Goal: Task Accomplishment & Management: Manage account settings

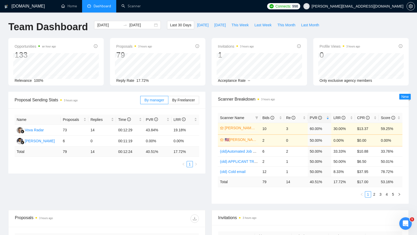
click at [93, 4] on span "Dashboard" at bounding box center [99, 6] width 24 height 4
click at [130, 8] on link "Scanner" at bounding box center [130, 6] width 19 height 4
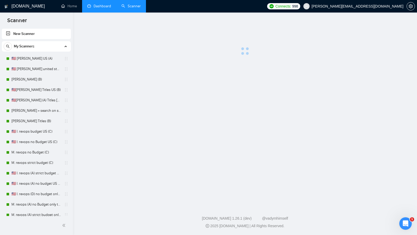
click at [110, 8] on link "Dashboard" at bounding box center [99, 6] width 24 height 4
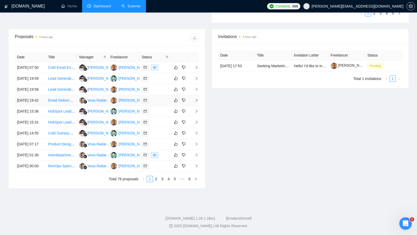
scroll to position [189, 0]
click at [164, 67] on td at bounding box center [154, 67] width 31 height 11
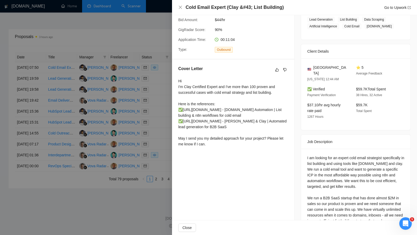
scroll to position [150, 0]
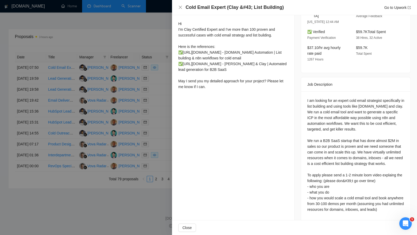
click at [157, 86] on div at bounding box center [208, 117] width 417 height 235
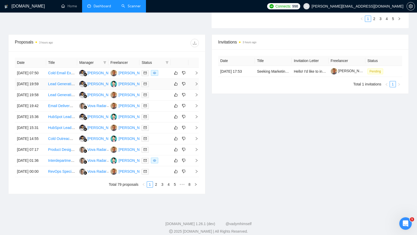
scroll to position [179, 0]
click at [159, 87] on div at bounding box center [155, 84] width 27 height 6
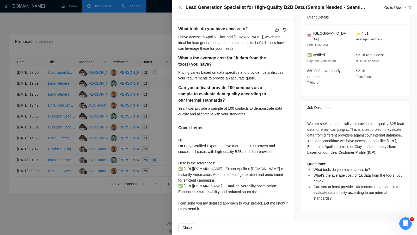
click at [159, 91] on div at bounding box center [208, 117] width 417 height 235
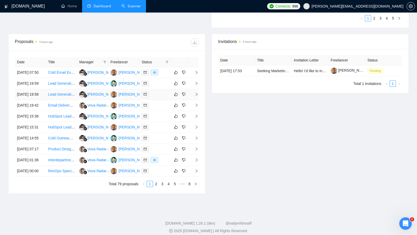
click at [158, 97] on div at bounding box center [155, 94] width 27 height 6
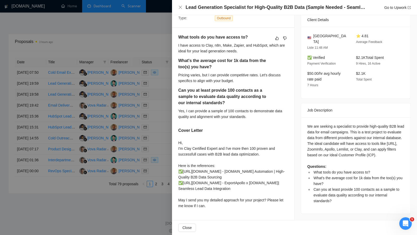
click at [158, 102] on div at bounding box center [208, 117] width 417 height 235
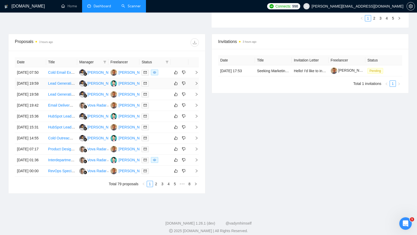
click at [158, 89] on td at bounding box center [154, 83] width 31 height 11
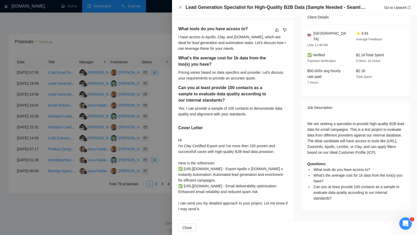
click at [158, 102] on div at bounding box center [208, 117] width 417 height 235
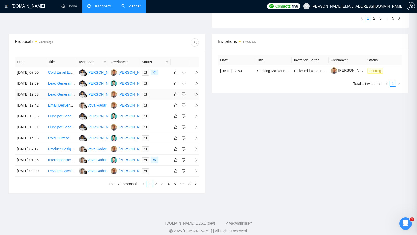
click at [158, 97] on div at bounding box center [155, 94] width 27 height 6
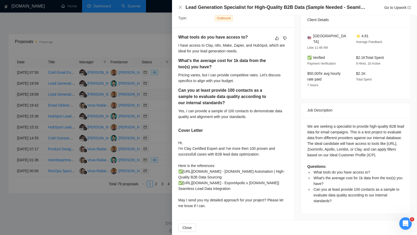
click at [158, 103] on div at bounding box center [208, 117] width 417 height 235
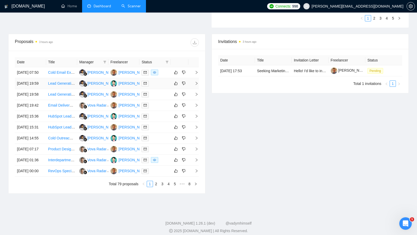
click at [155, 89] on td at bounding box center [154, 83] width 31 height 11
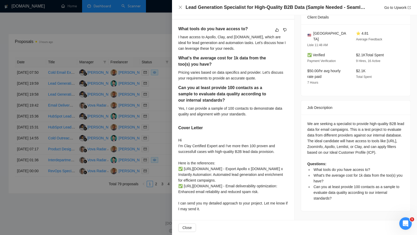
scroll to position [0, 0]
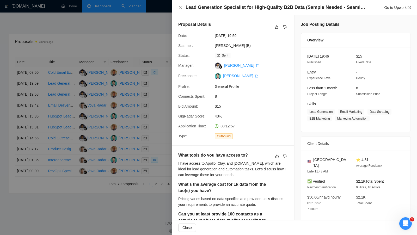
click at [167, 96] on div at bounding box center [208, 117] width 417 height 235
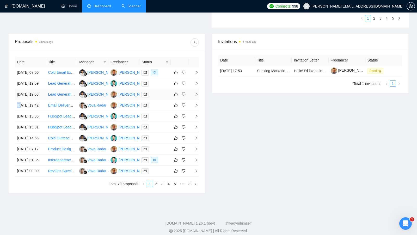
click at [157, 97] on div at bounding box center [155, 94] width 27 height 6
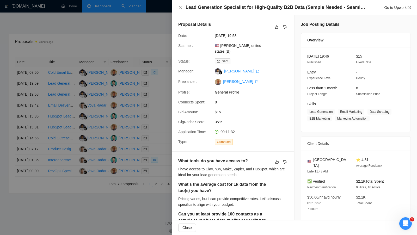
click at [161, 95] on div at bounding box center [208, 117] width 417 height 235
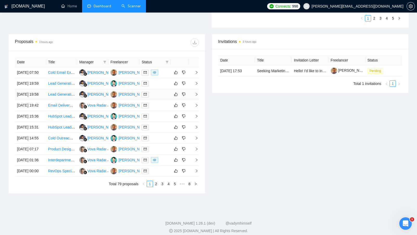
click at [153, 100] on td at bounding box center [154, 94] width 31 height 11
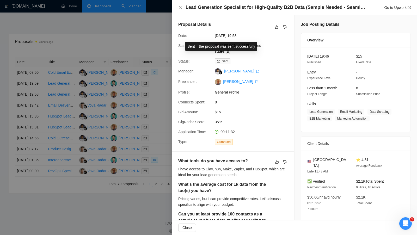
click at [230, 44] on div "Sent – the proposal was sent successfully" at bounding box center [221, 46] width 72 height 9
click at [238, 45] on link "🇺🇸 [PERSON_NAME] united states (B)" at bounding box center [238, 49] width 46 height 10
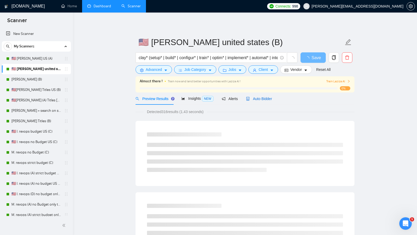
click at [261, 99] on span "Auto Bidder" at bounding box center [259, 99] width 26 height 4
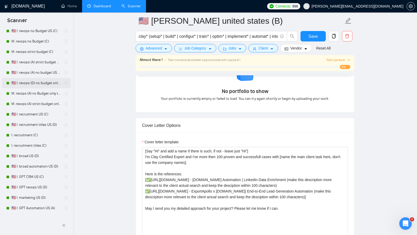
scroll to position [111, 0]
click at [44, 157] on link "🇺🇸 I. broad US (D)" at bounding box center [36, 156] width 50 height 10
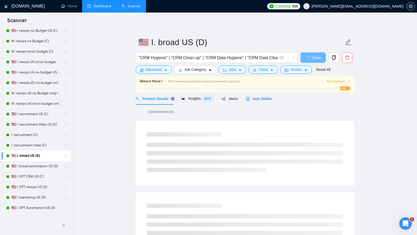
click at [266, 98] on span "Auto Bidder" at bounding box center [259, 99] width 26 height 4
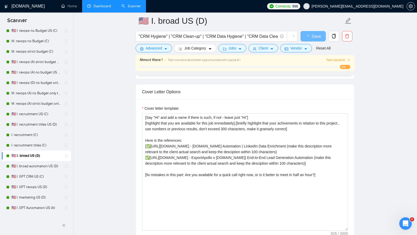
scroll to position [536, 0]
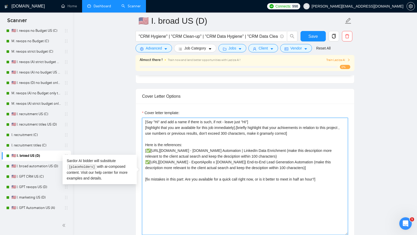
drag, startPoint x: 335, startPoint y: 196, endPoint x: 143, endPoint y: 104, distance: 213.0
click at [143, 104] on div "Cover letter template: [Say "Hi" and add a name if there is such, if not - leav…" at bounding box center [245, 176] width 218 height 144
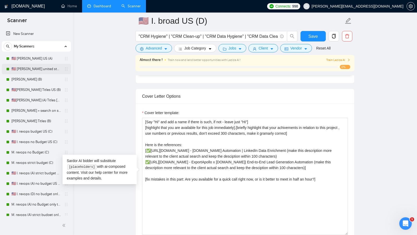
click at [40, 65] on link "🇺🇸 [PERSON_NAME] united states (B)" at bounding box center [36, 69] width 50 height 10
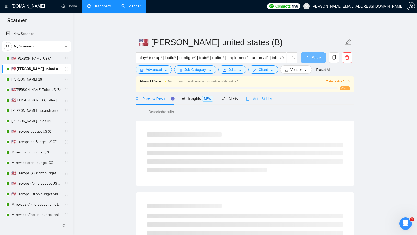
click at [251, 94] on div "Auto Bidder" at bounding box center [259, 99] width 26 height 12
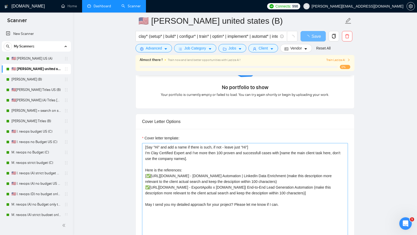
scroll to position [503, 0]
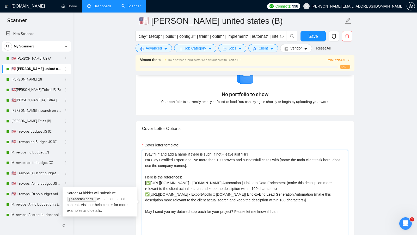
drag, startPoint x: 309, startPoint y: 211, endPoint x: 107, endPoint y: 127, distance: 219.1
paste textarea "[highlight that you are available for this job immediately].[briefly highlight …"
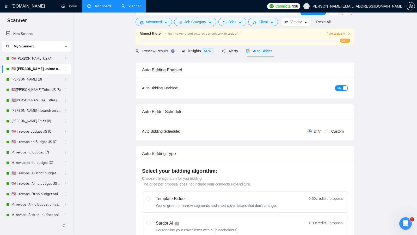
scroll to position [0, 0]
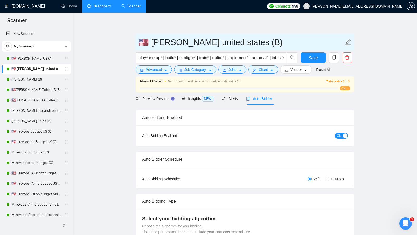
type textarea "[Say "Hi" and add a name if there is such, if not - leave just "Hi"] [highlight…"
click at [229, 36] on input "🇺🇸 [PERSON_NAME] united states (B)" at bounding box center [240, 42] width 205 height 13
type input "🇺🇸 [PERSON_NAME] [GEOGRAPHIC_DATA] (D)"
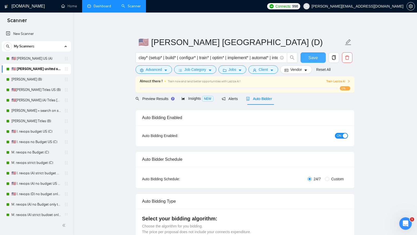
click at [309, 61] on button "Save" at bounding box center [313, 57] width 25 height 10
click at [96, 8] on link "Dashboard" at bounding box center [99, 6] width 24 height 4
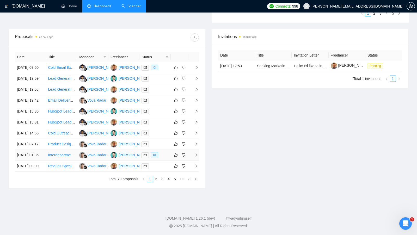
scroll to position [229, 0]
click at [163, 152] on div at bounding box center [155, 155] width 27 height 6
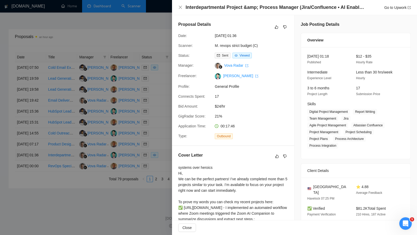
click at [163, 152] on div at bounding box center [208, 117] width 417 height 235
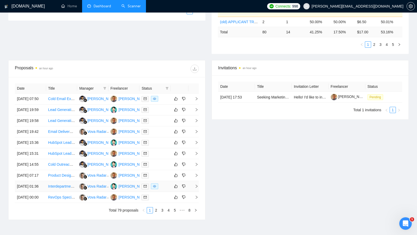
scroll to position [141, 0]
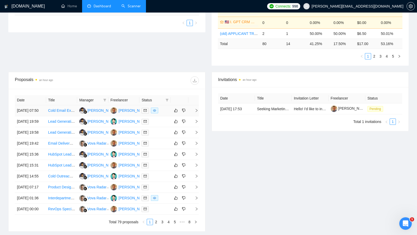
click at [166, 116] on td at bounding box center [154, 110] width 31 height 11
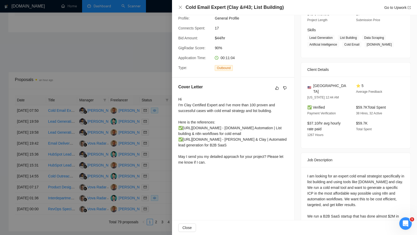
scroll to position [75, 0]
click at [145, 80] on div at bounding box center [208, 117] width 417 height 235
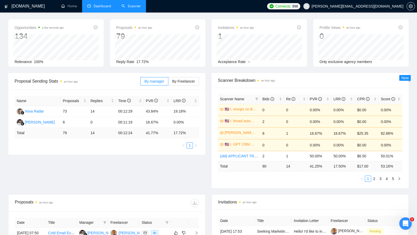
scroll to position [18, 0]
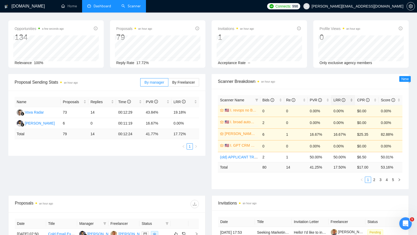
click at [352, 99] on div "LRR" at bounding box center [343, 100] width 20 height 6
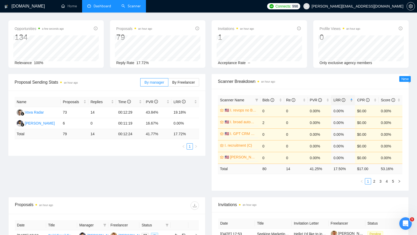
click at [352, 99] on div "LRR" at bounding box center [343, 100] width 20 height 6
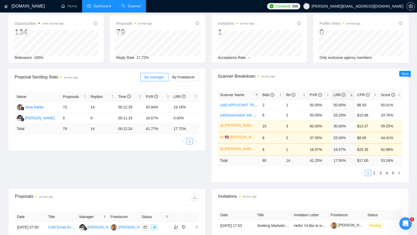
scroll to position [25, 0]
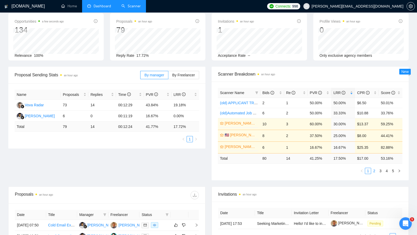
click at [374, 169] on link "2" at bounding box center [374, 171] width 6 height 6
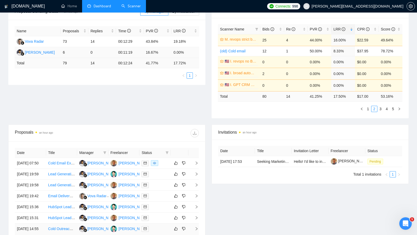
scroll to position [0, 0]
